Goal: Book appointment/travel/reservation

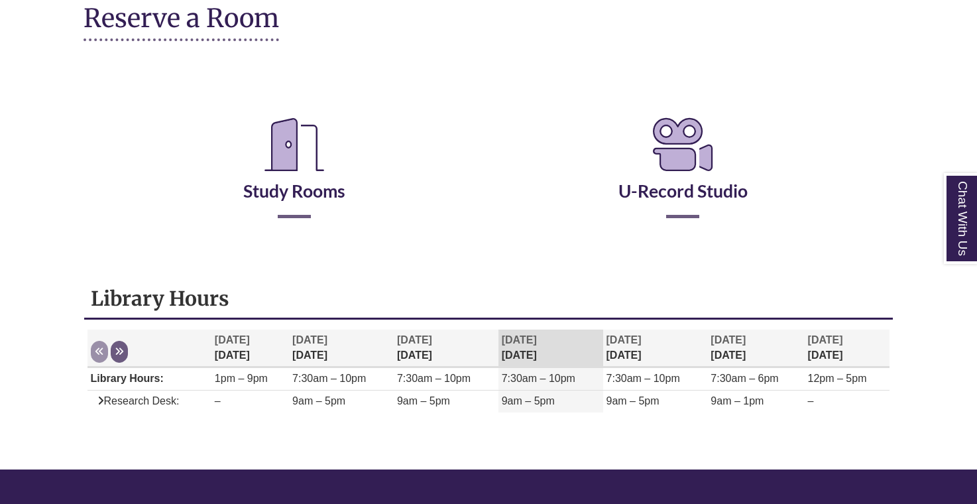
scroll to position [184, 0]
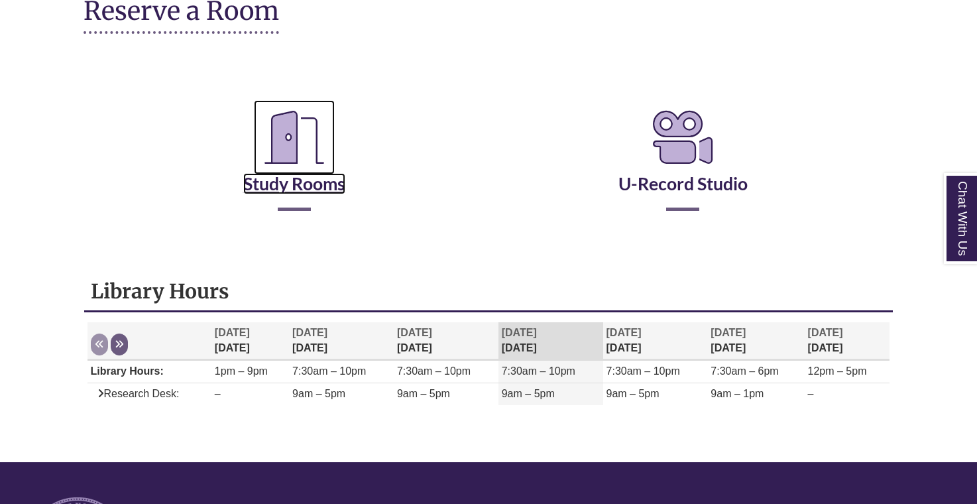
click at [273, 159] on icon "Reserve a Room" at bounding box center [294, 137] width 81 height 74
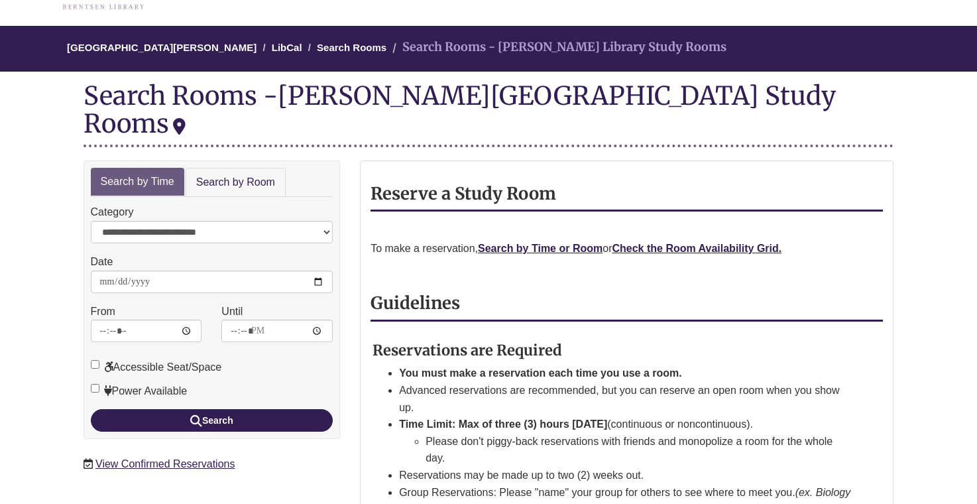
scroll to position [93, 0]
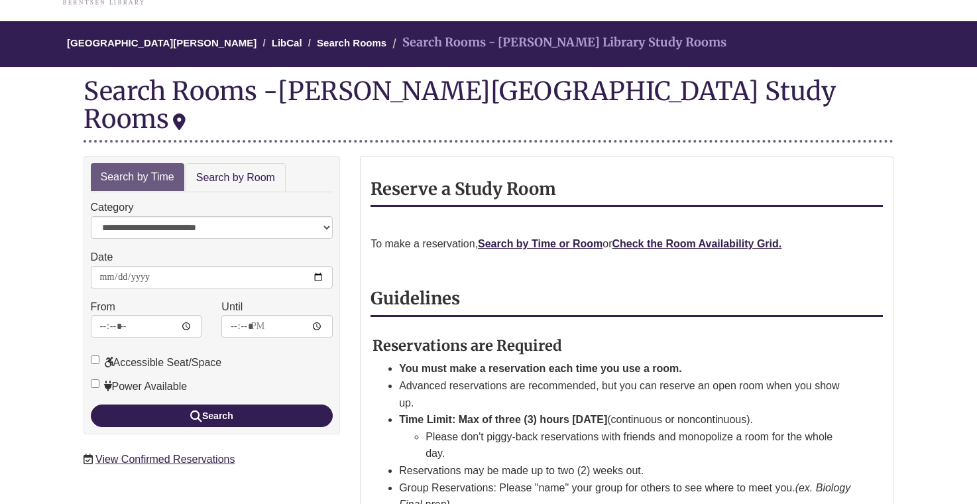
click at [300, 374] on form "**********" at bounding box center [212, 313] width 243 height 228
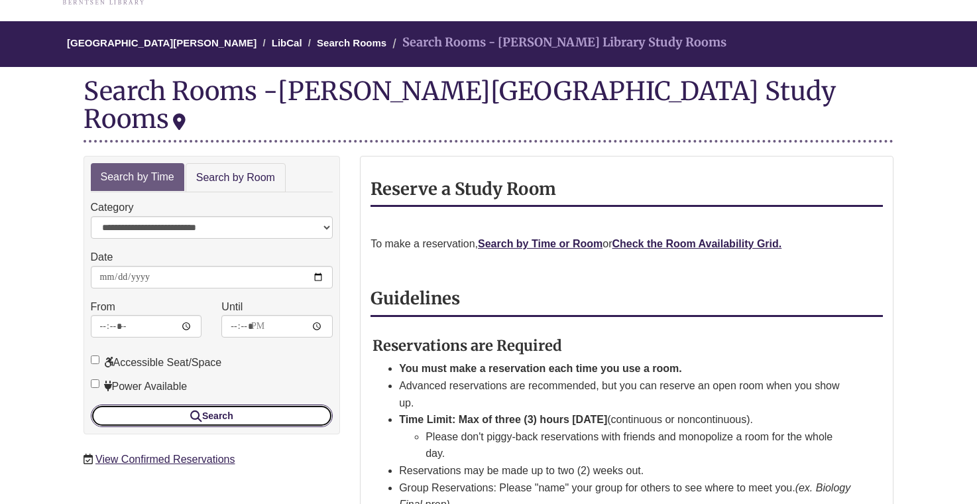
click at [298, 404] on button "Search" at bounding box center [212, 415] width 243 height 23
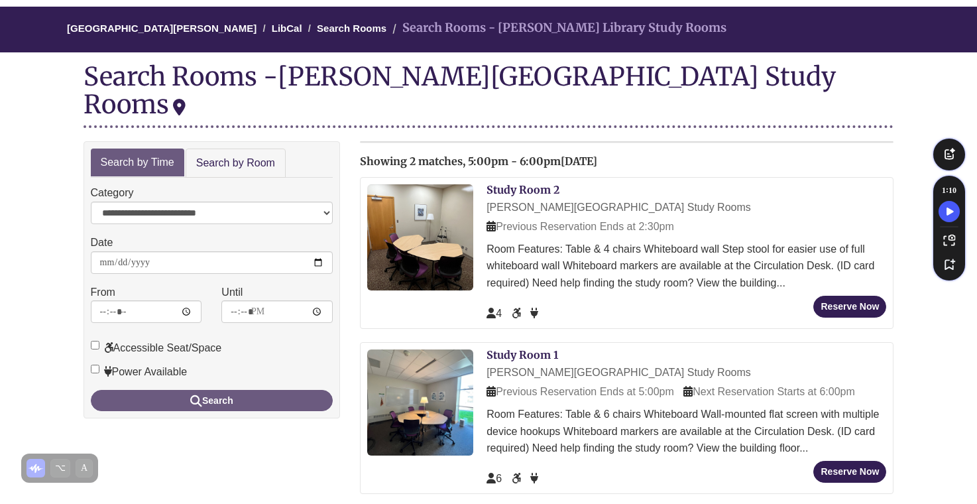
scroll to position [109, 0]
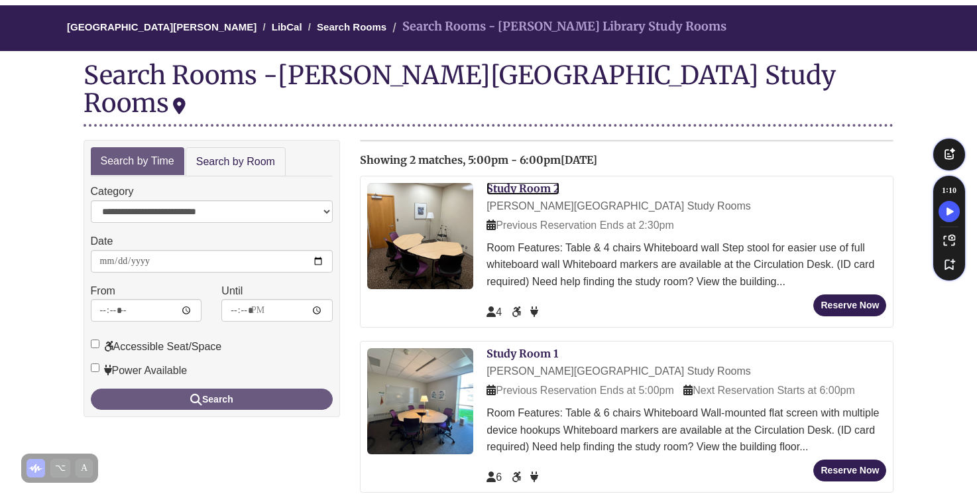
click at [531, 182] on link "Study Room 2" at bounding box center [522, 188] width 73 height 13
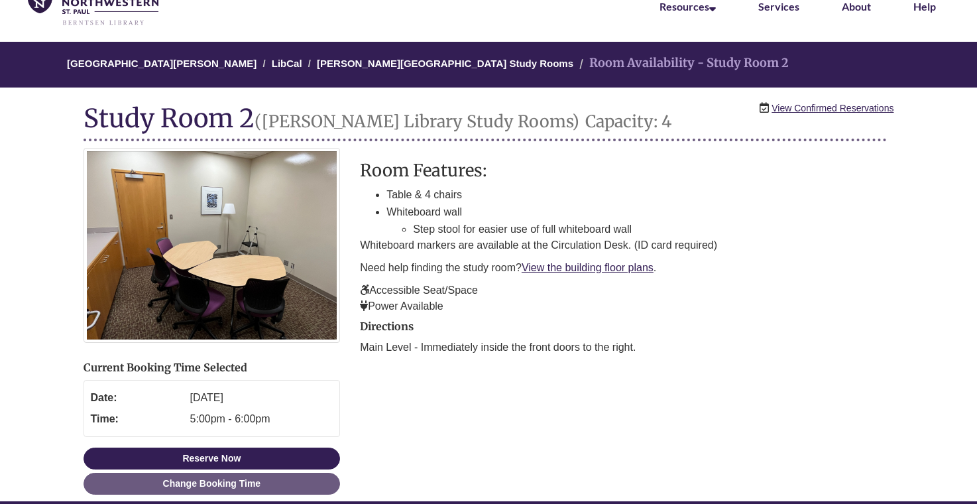
scroll to position [87, 0]
